Goal: Browse casually

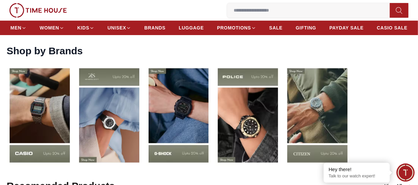
scroll to position [861, 0]
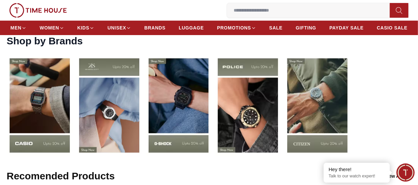
click at [207, 111] on img at bounding box center [179, 105] width 66 height 103
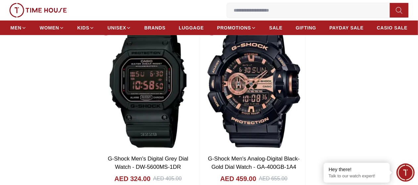
scroll to position [1391, 0]
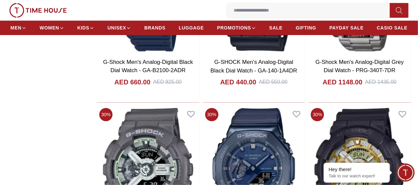
scroll to position [4643, 0]
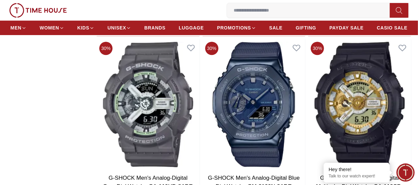
scroll to position [4887, 0]
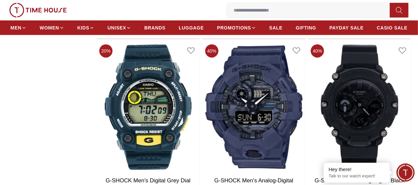
scroll to position [6634, 0]
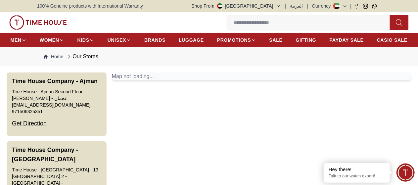
scroll to position [66, 0]
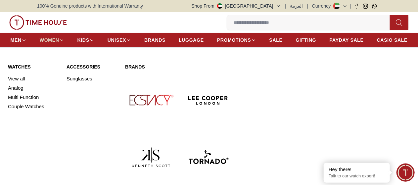
click at [59, 41] on span "WOMEN" at bounding box center [50, 40] width 20 height 7
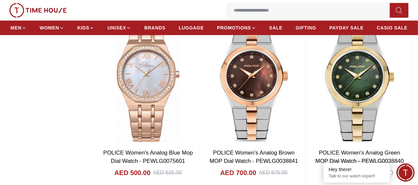
scroll to position [1027, 0]
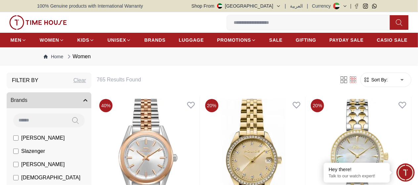
click at [0, 0] on img at bounding box center [0, 0] width 0 height 0
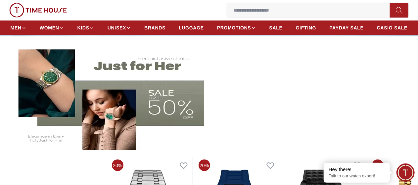
scroll to position [166, 0]
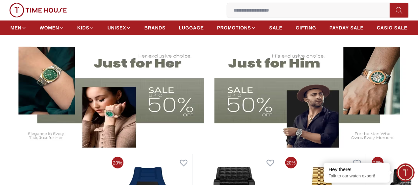
click at [151, 106] on img at bounding box center [107, 93] width 193 height 107
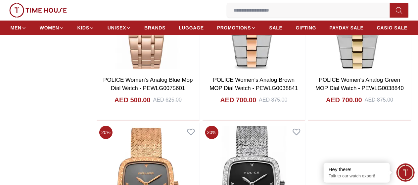
scroll to position [1159, 0]
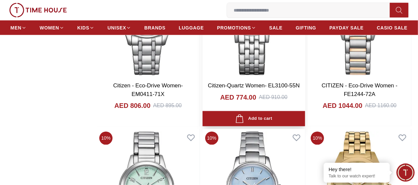
scroll to position [4387, 0]
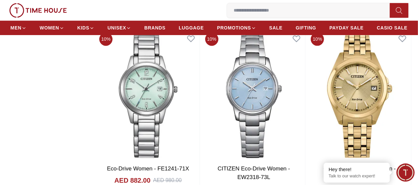
scroll to position [4471, 0]
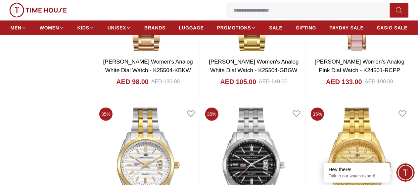
scroll to position [6590, 0]
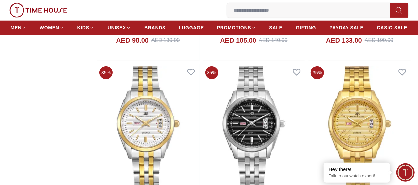
scroll to position [6656, 0]
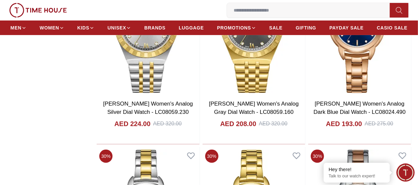
scroll to position [8898, 0]
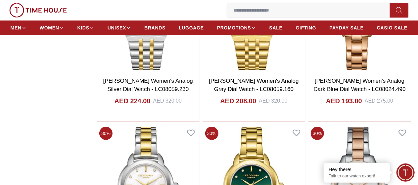
scroll to position [8941, 0]
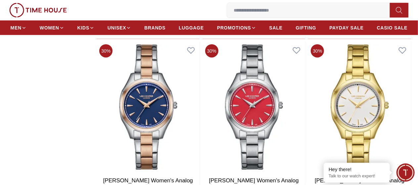
scroll to position [9173, 0]
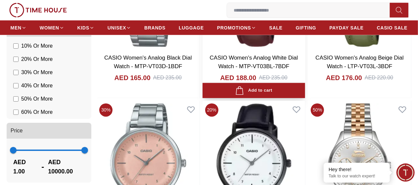
scroll to position [575, 0]
